Goal: Task Accomplishment & Management: Use online tool/utility

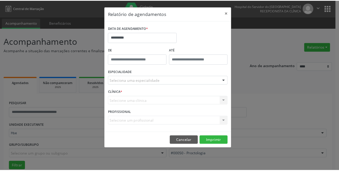
scroll to position [35, 0]
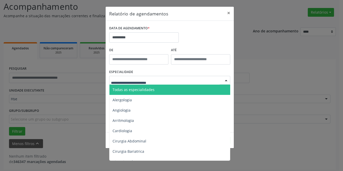
click at [176, 81] on div at bounding box center [169, 80] width 121 height 9
click at [165, 89] on span "Todas as especialidades" at bounding box center [169, 90] width 121 height 10
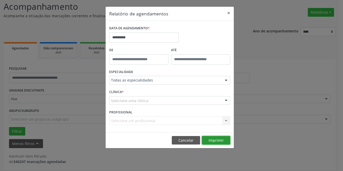
click at [216, 138] on button "Imprimir" at bounding box center [216, 140] width 28 height 9
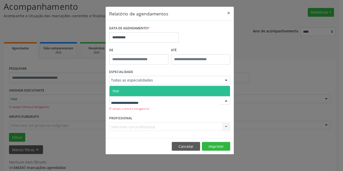
click at [143, 91] on span "Hse" at bounding box center [169, 91] width 120 height 10
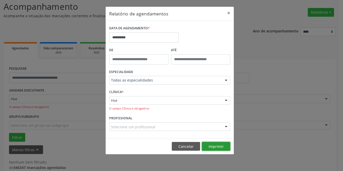
click at [211, 147] on button "Imprimir" at bounding box center [216, 146] width 28 height 9
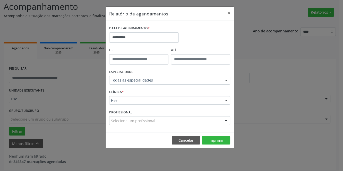
drag, startPoint x: 228, startPoint y: 12, endPoint x: 226, endPoint y: 14, distance: 2.7
click at [228, 13] on button "×" at bounding box center [228, 13] width 10 height 13
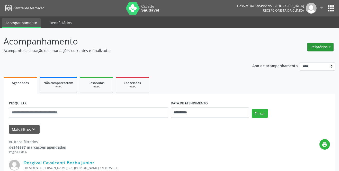
click at [324, 50] on button "Relatórios" at bounding box center [321, 47] width 26 height 9
click at [313, 59] on link "Agendamentos" at bounding box center [307, 57] width 55 height 7
select select "*"
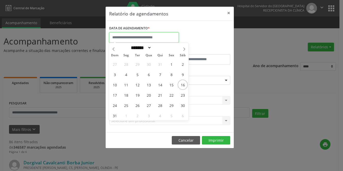
click at [159, 39] on input "text" at bounding box center [144, 37] width 70 height 10
click at [183, 85] on span "16" at bounding box center [183, 85] width 10 height 10
type input "**********"
click at [183, 85] on span "16" at bounding box center [183, 85] width 10 height 10
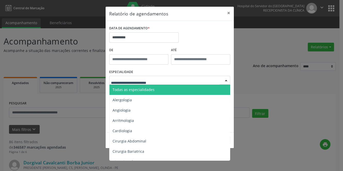
click at [172, 82] on div at bounding box center [169, 80] width 121 height 9
click at [155, 87] on span "Todas as especialidades" at bounding box center [169, 90] width 121 height 10
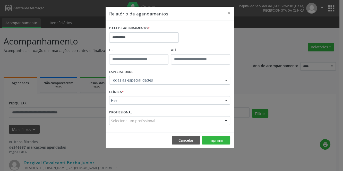
click at [144, 96] on div "CLÍNICA * Hse Hse Nenhum resultado encontrado para: " " Não há nenhuma opção pa…" at bounding box center [170, 98] width 124 height 20
click at [221, 140] on button "Imprimir" at bounding box center [216, 140] width 28 height 9
